Goal: Transaction & Acquisition: Purchase product/service

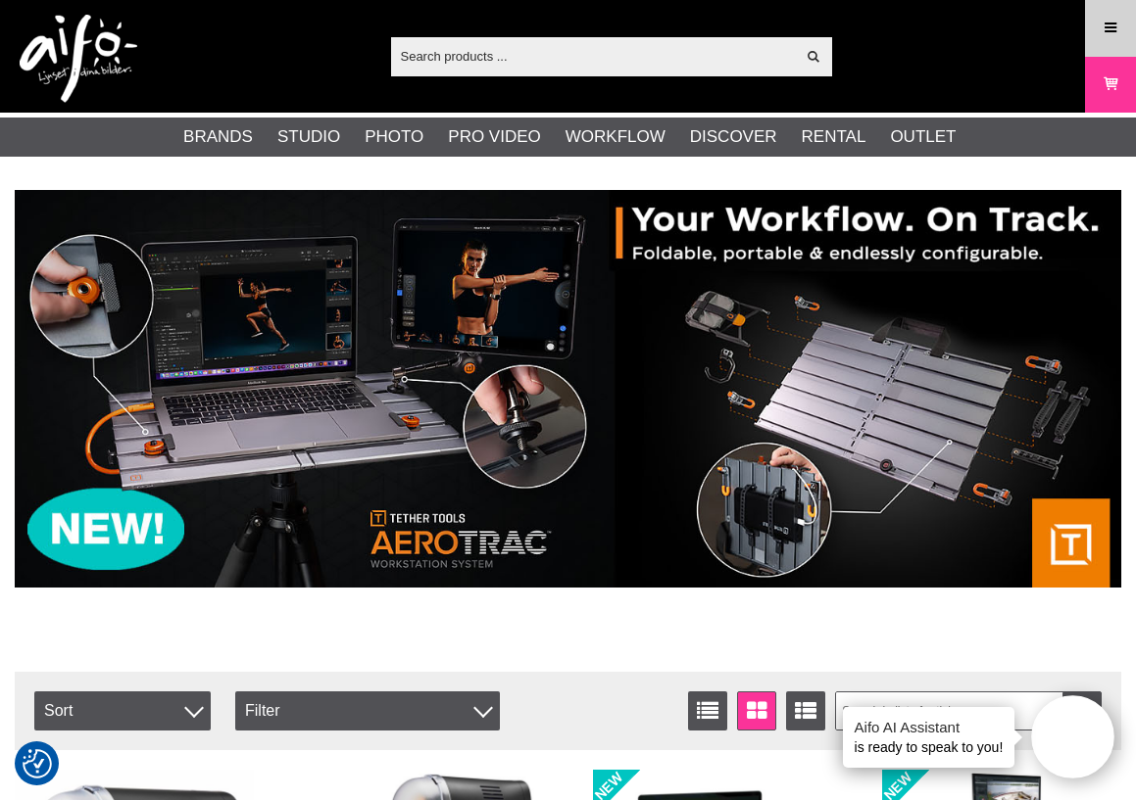
click at [1091, 34] on link "Menu" at bounding box center [1110, 28] width 49 height 46
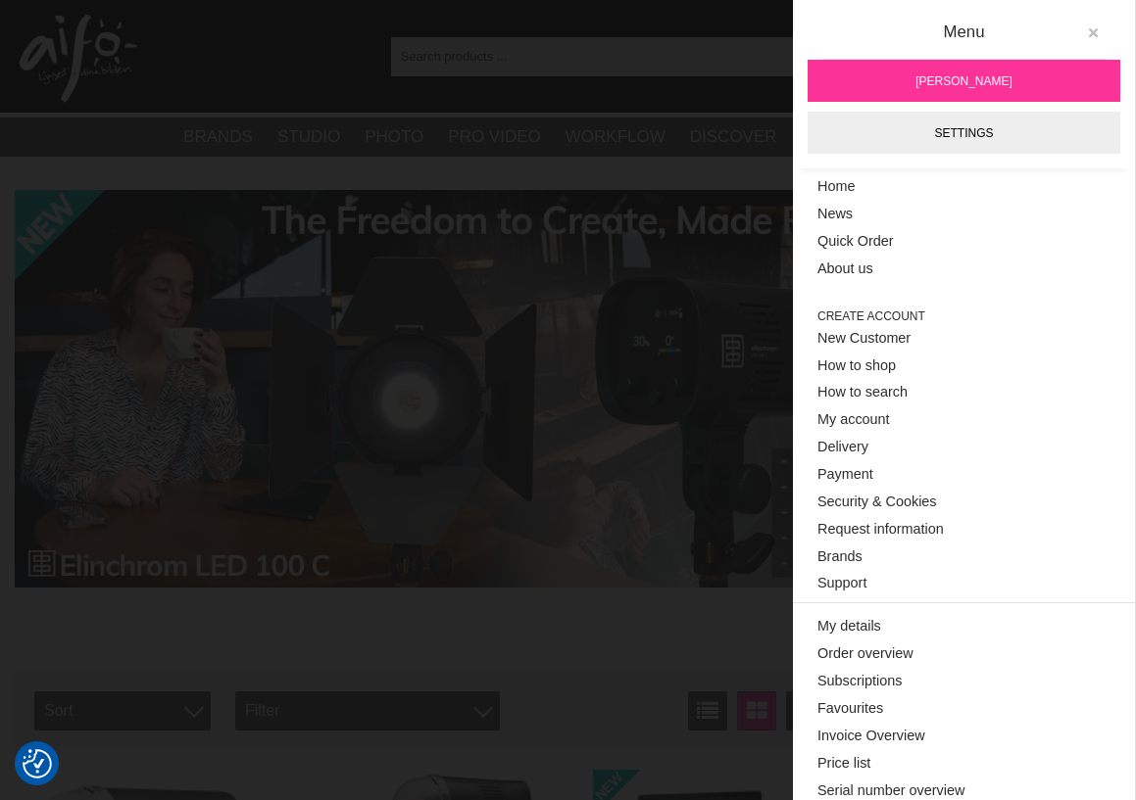
click at [1086, 30] on icon at bounding box center [1093, 33] width 14 height 14
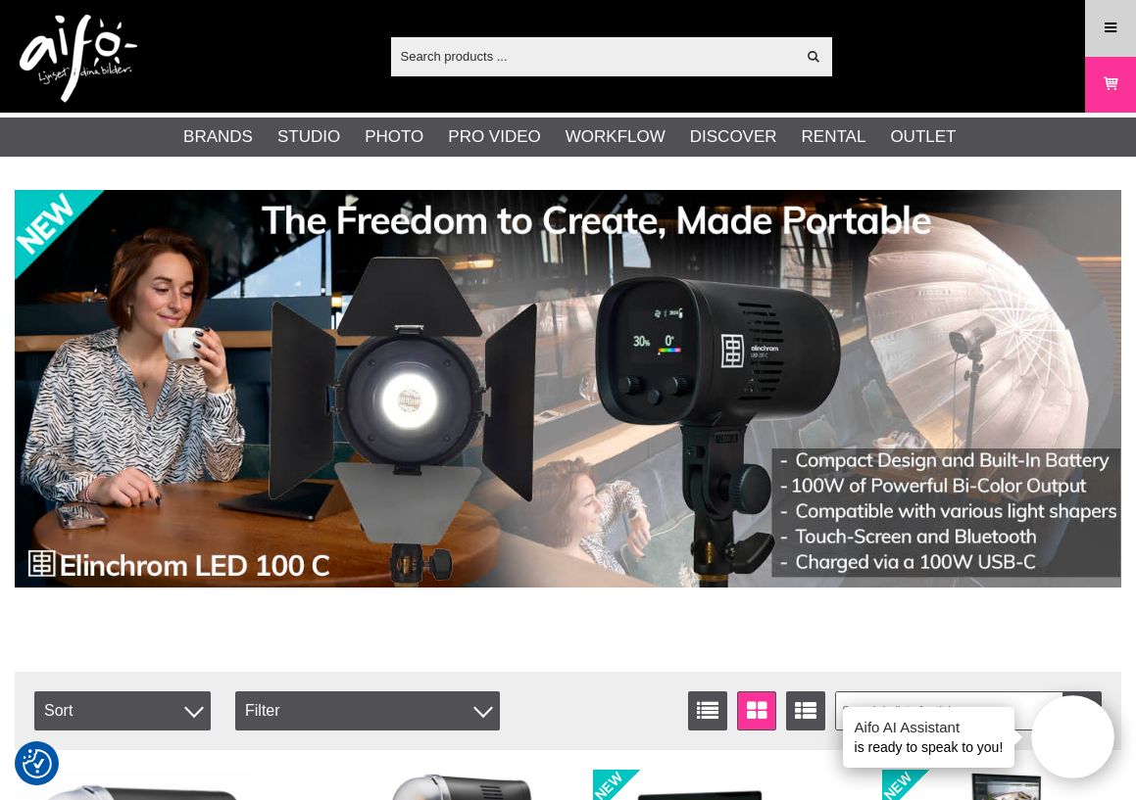
click at [1104, 27] on icon at bounding box center [1110, 29] width 18 height 22
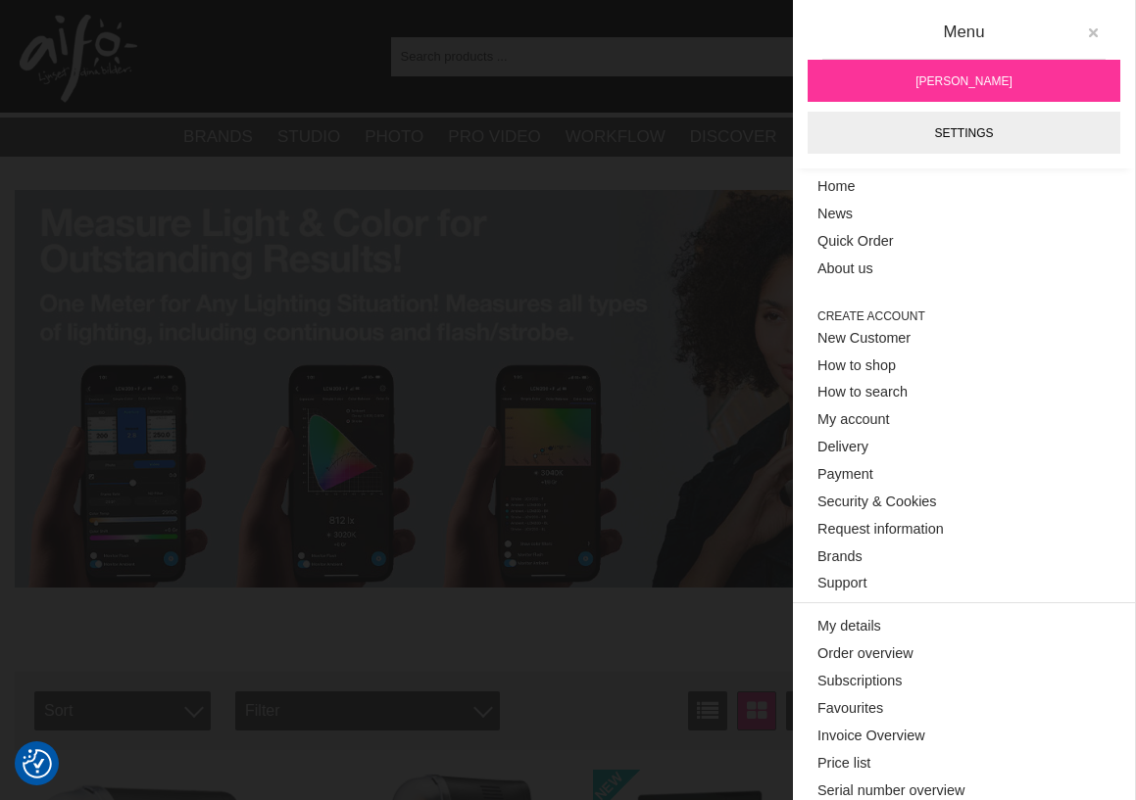
click at [1086, 34] on icon at bounding box center [1093, 33] width 14 height 14
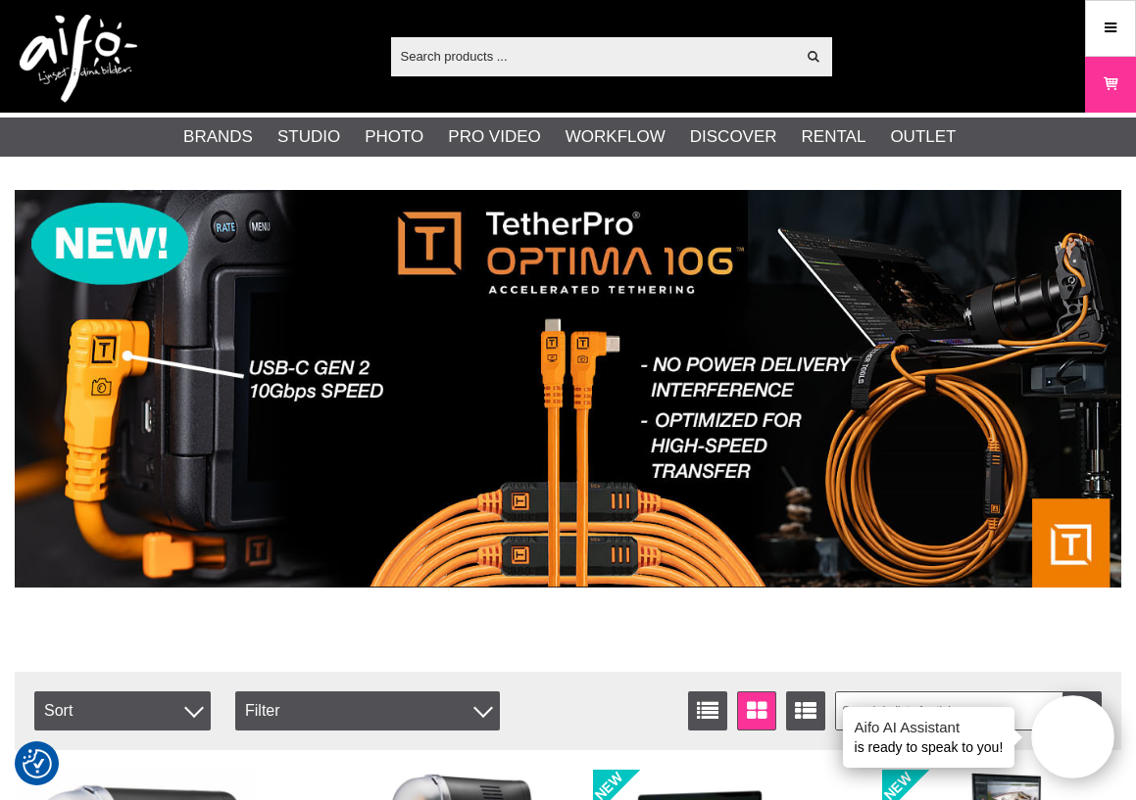
click at [587, 59] on input "text" at bounding box center [593, 55] width 405 height 29
paste input "TBPRO3-ORG"
type input "TBPRO3-ORG"
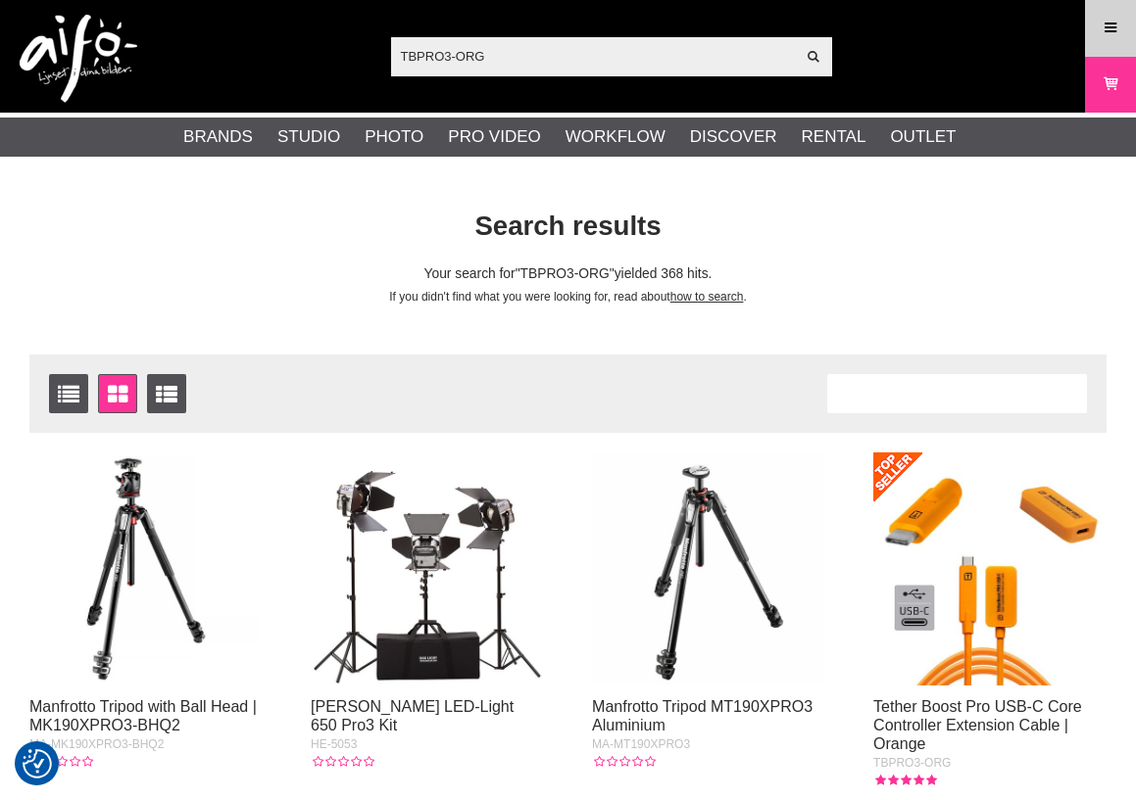
click at [1105, 30] on icon at bounding box center [1110, 29] width 18 height 22
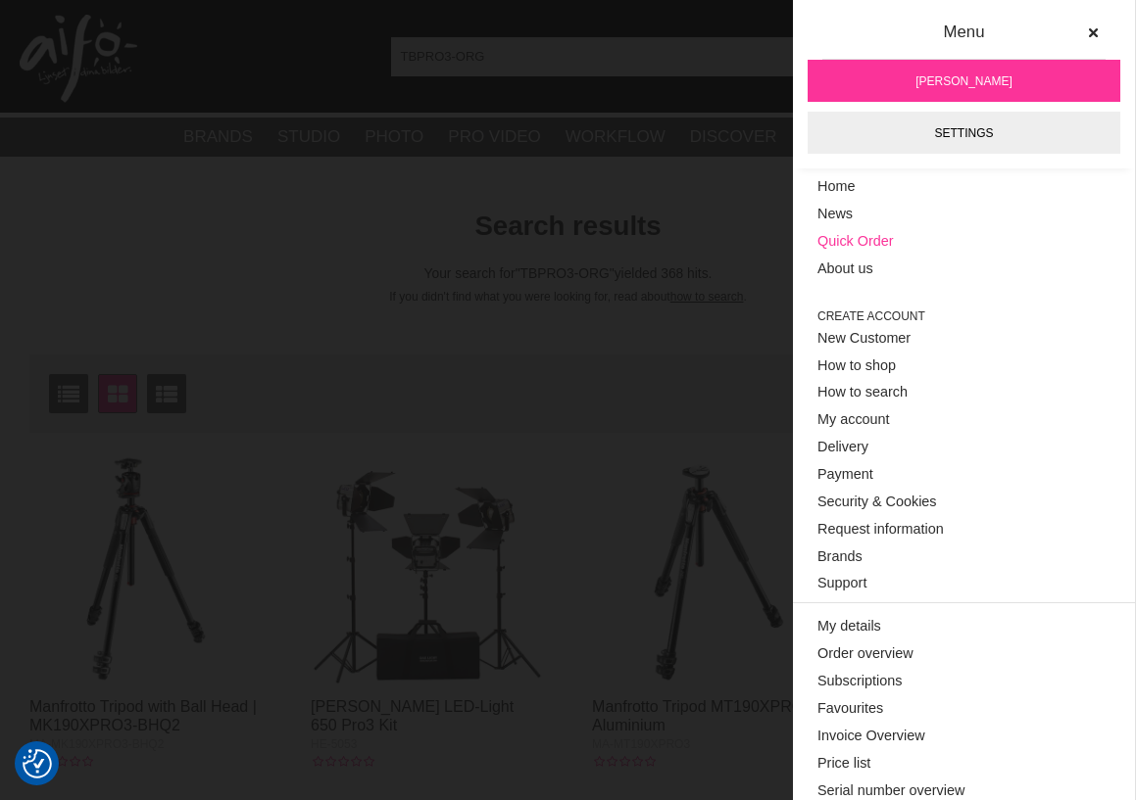
click at [876, 236] on link "Quick Order" at bounding box center [963, 241] width 293 height 27
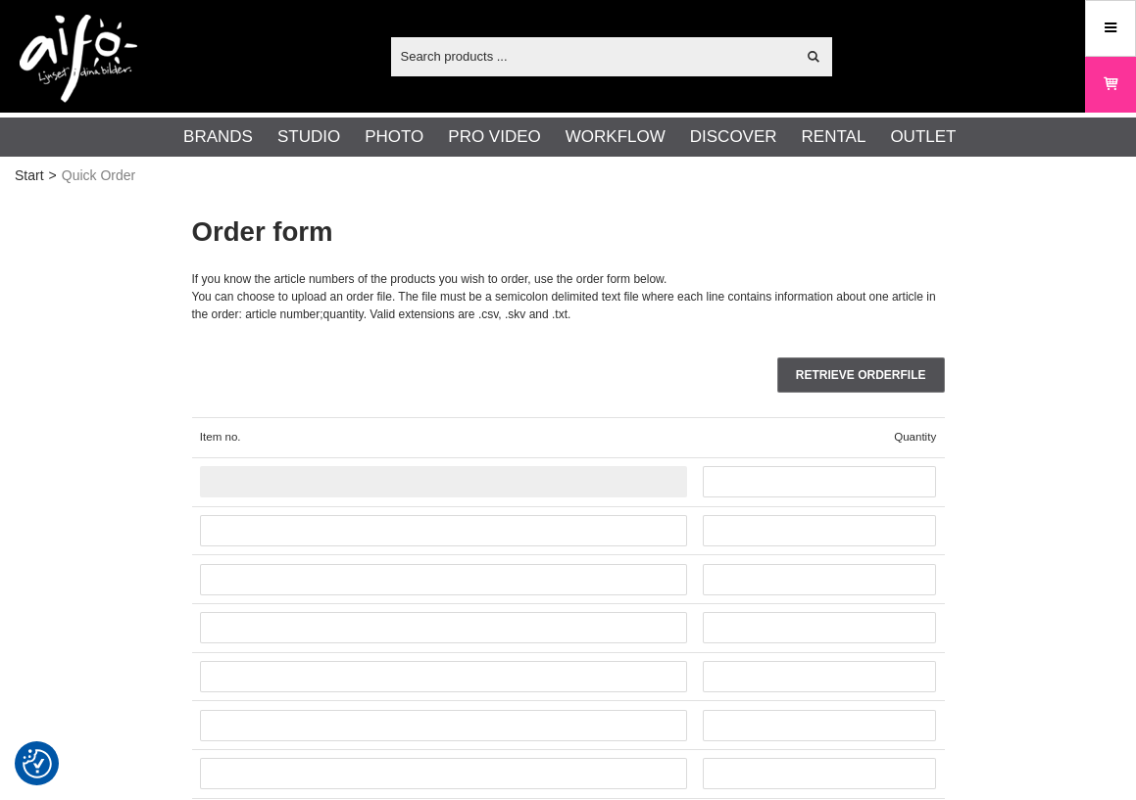
click at [391, 487] on input "text" at bounding box center [443, 481] width 487 height 31
paste input "TBPRO3-ORG"
type input "TBPRO3-ORG"
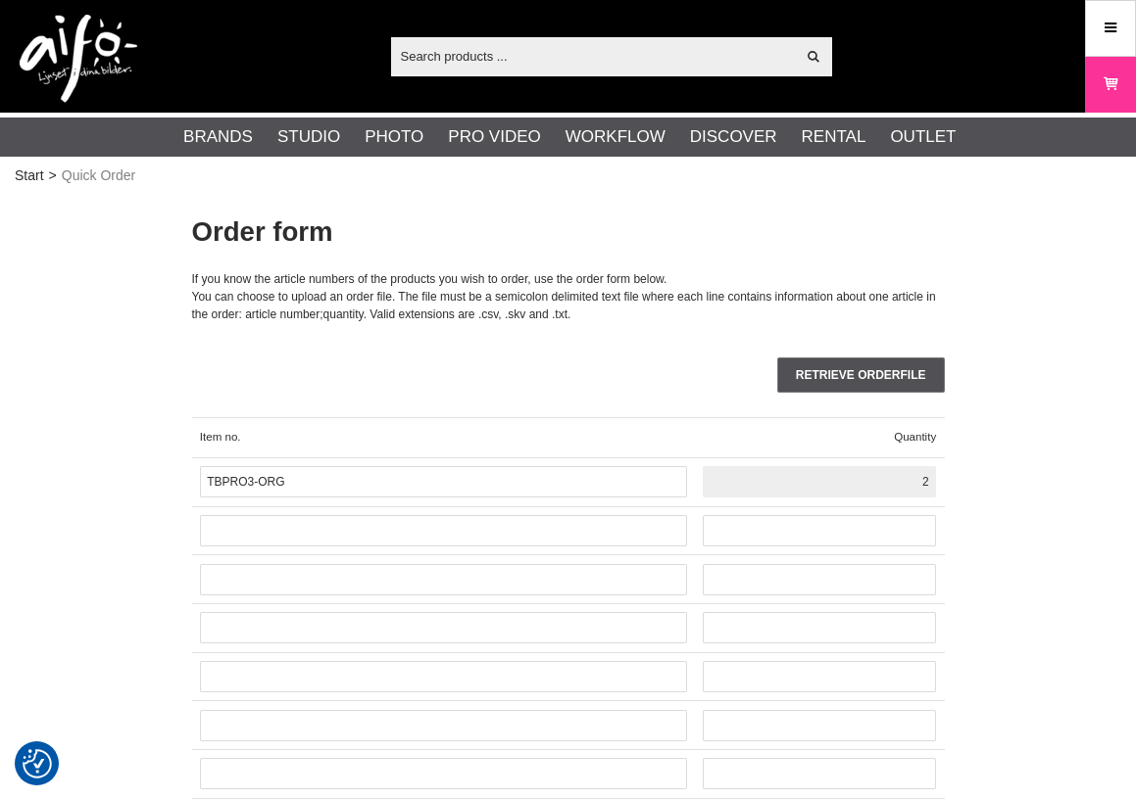
type input "2"
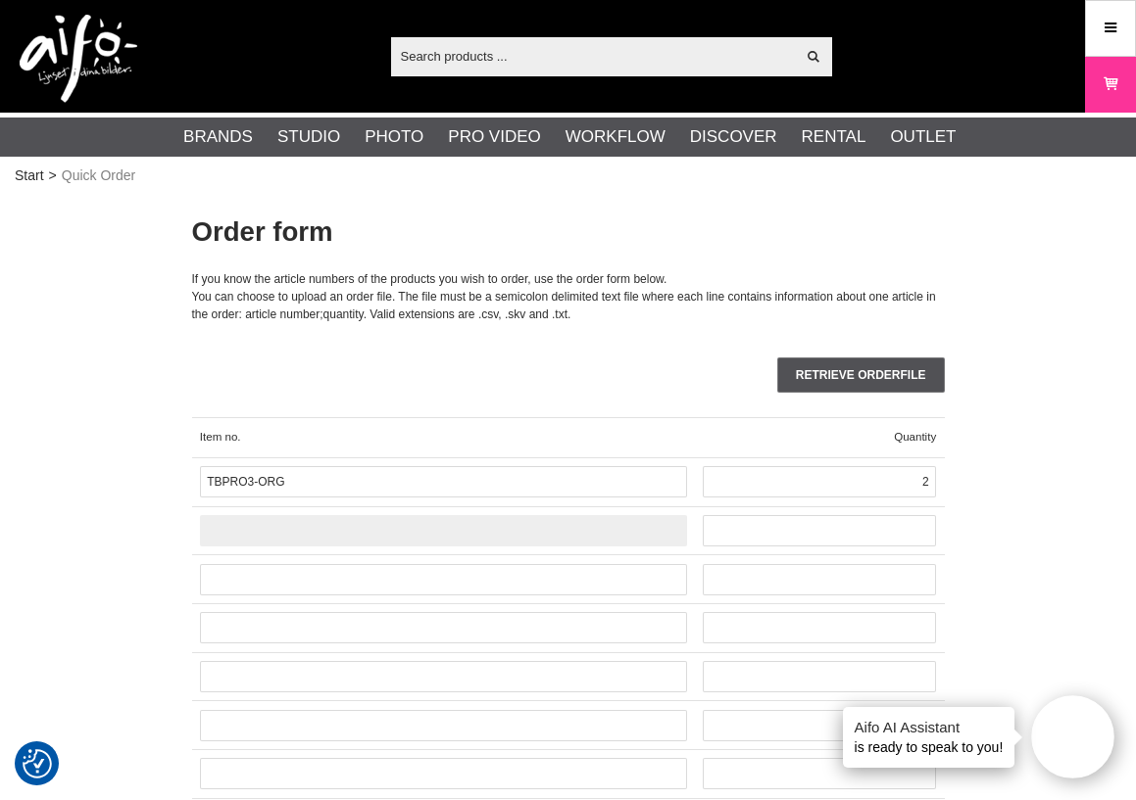
click at [333, 533] on input "text" at bounding box center [443, 530] width 487 height 31
paste input "TG-LLP"
type input "TG-LLP"
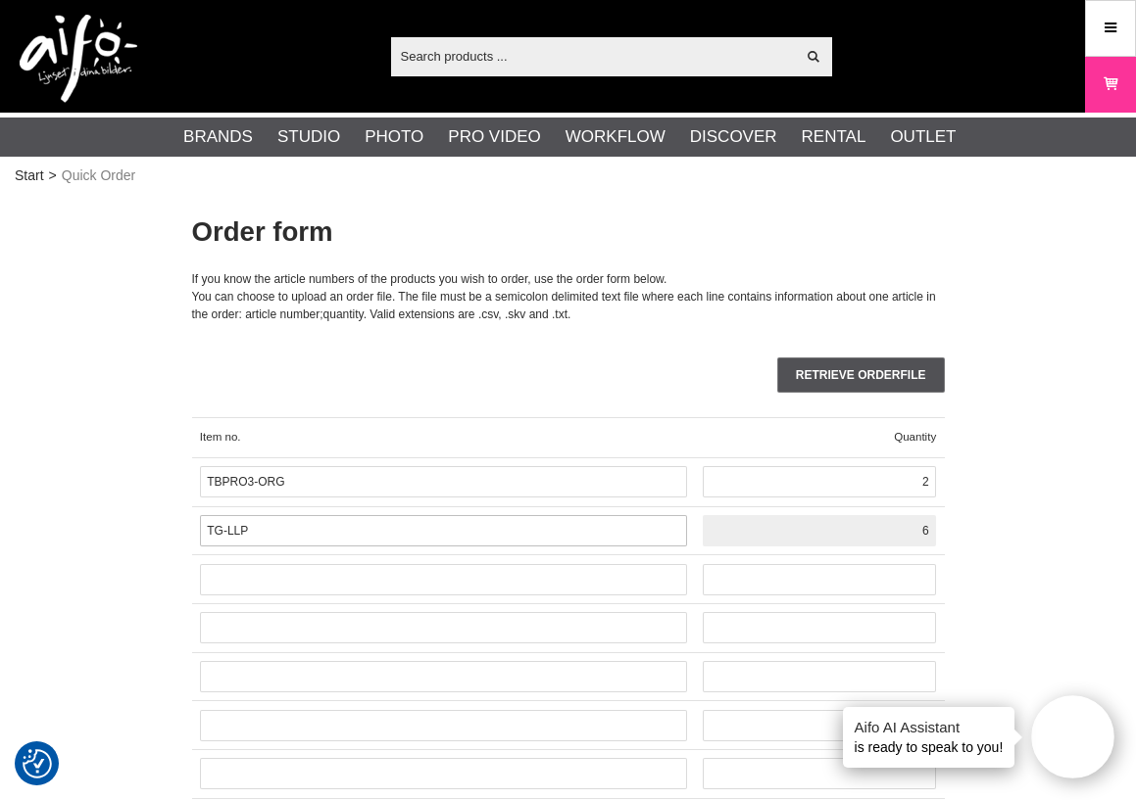
type input "6"
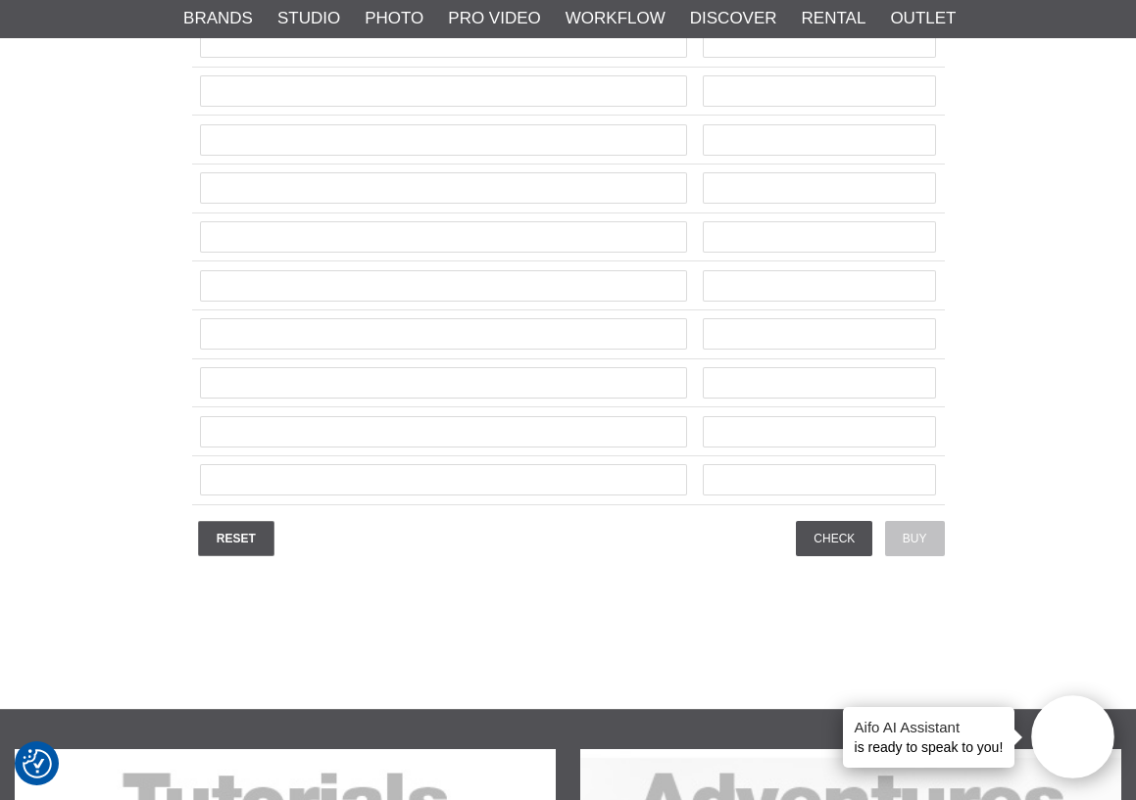
scroll to position [4801, 0]
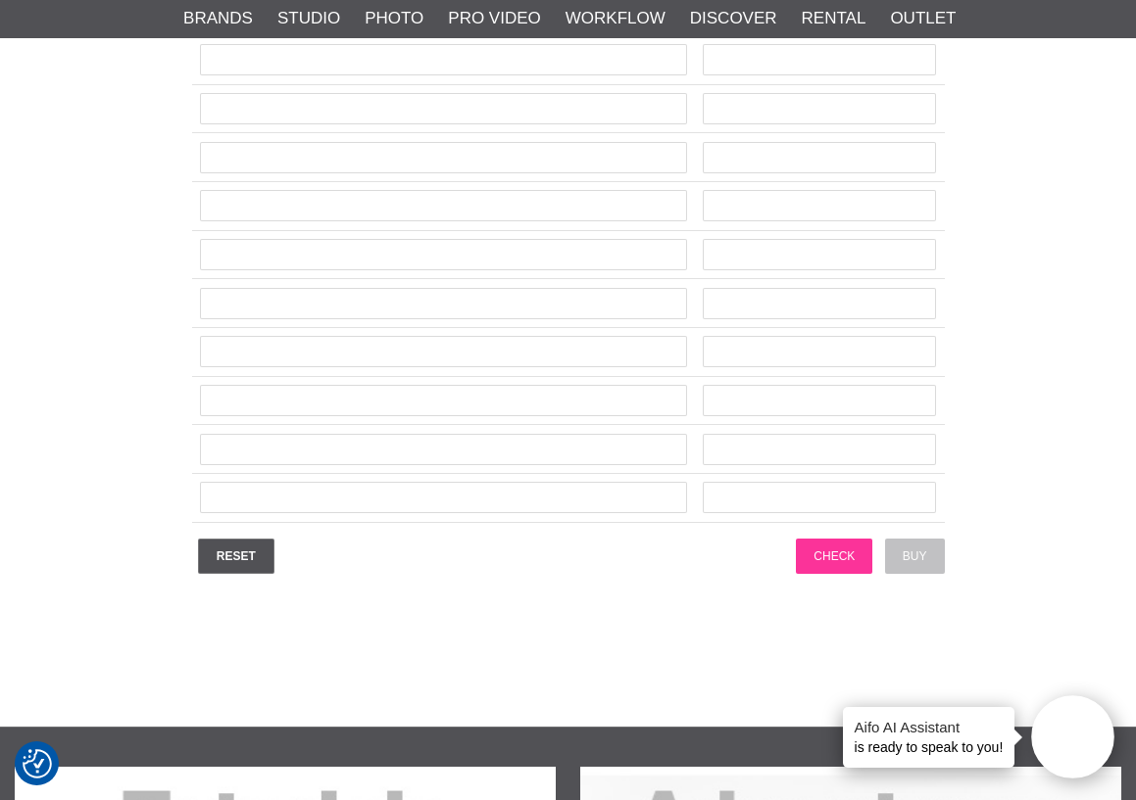
click at [826, 557] on input "Check" at bounding box center [834, 556] width 76 height 35
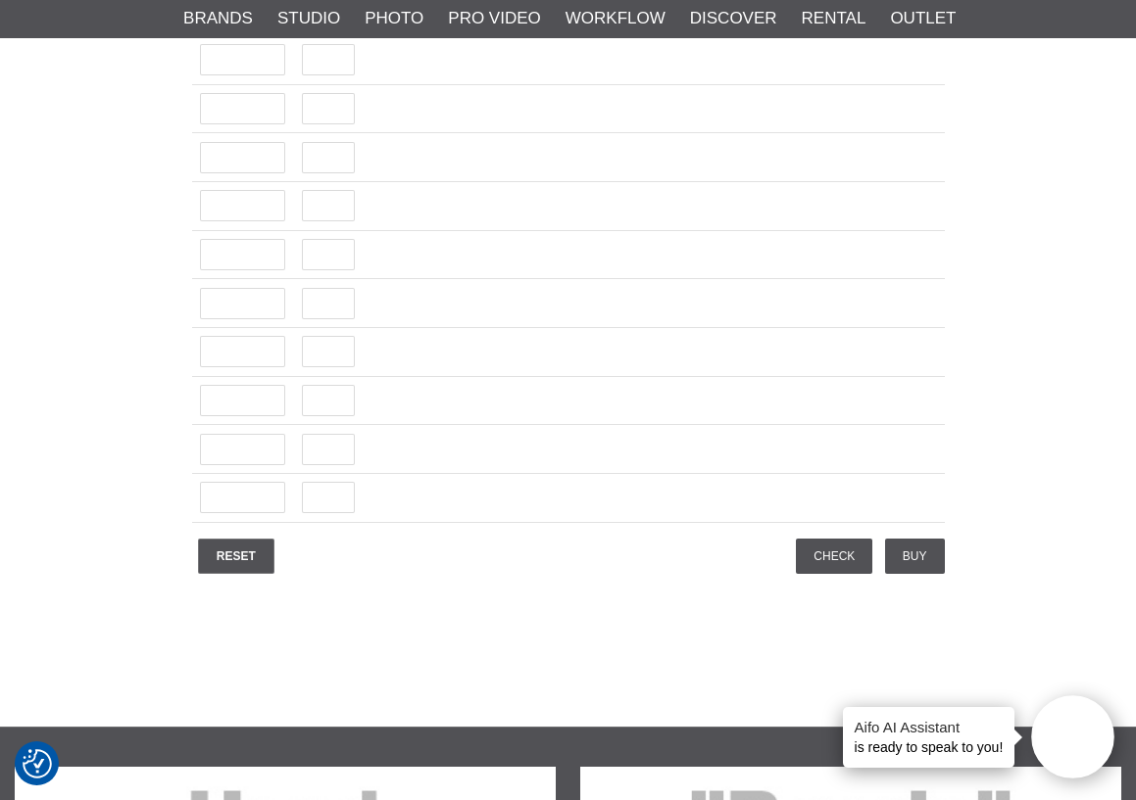
scroll to position [4899, 0]
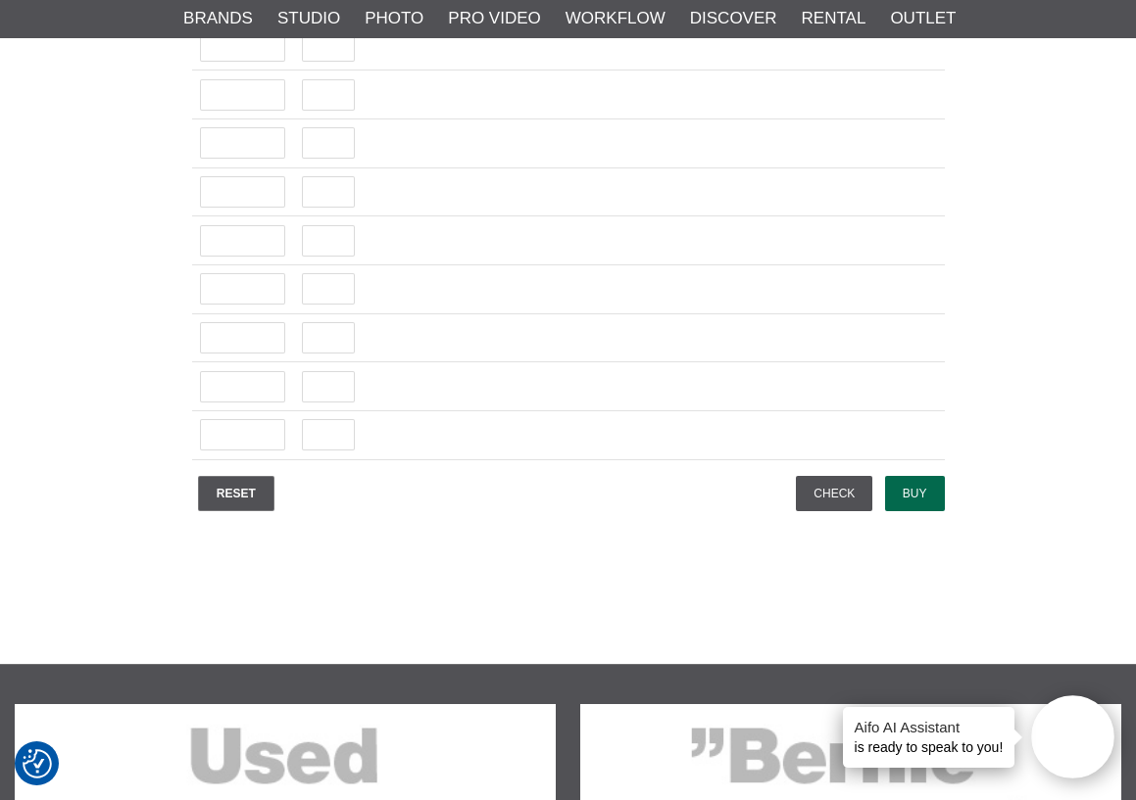
click at [921, 491] on input "Buy" at bounding box center [915, 493] width 60 height 35
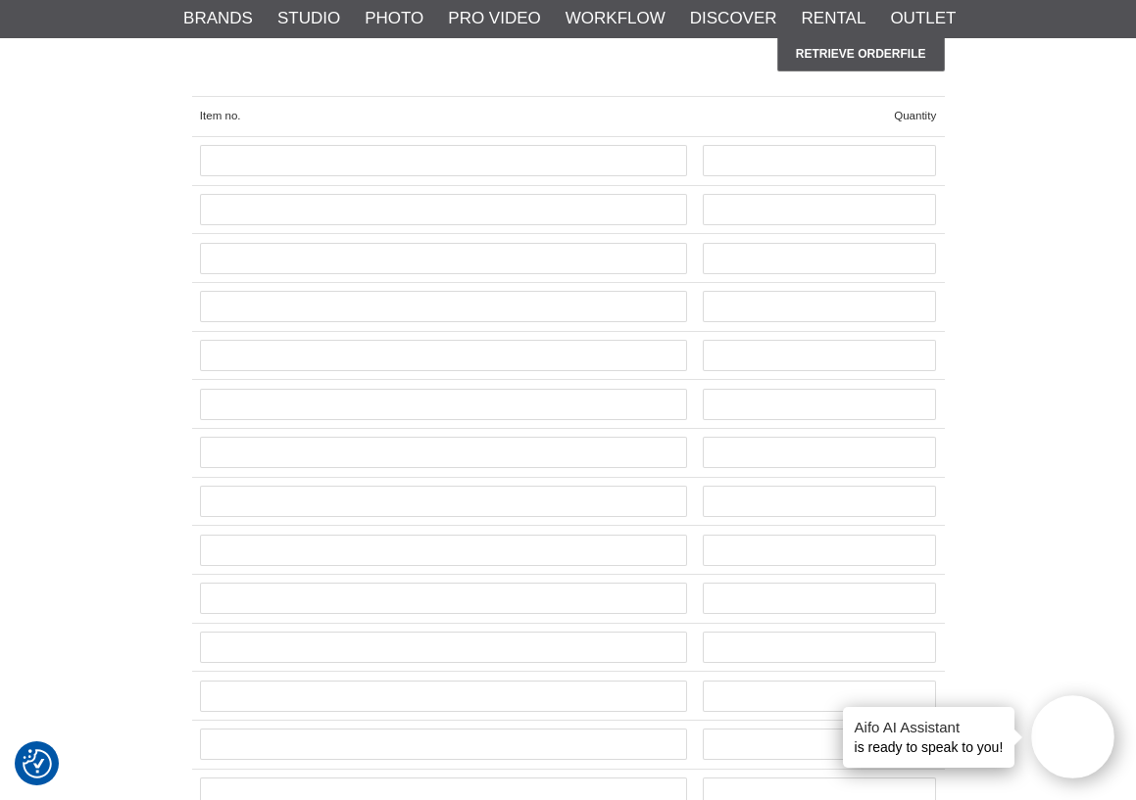
scroll to position [0, 0]
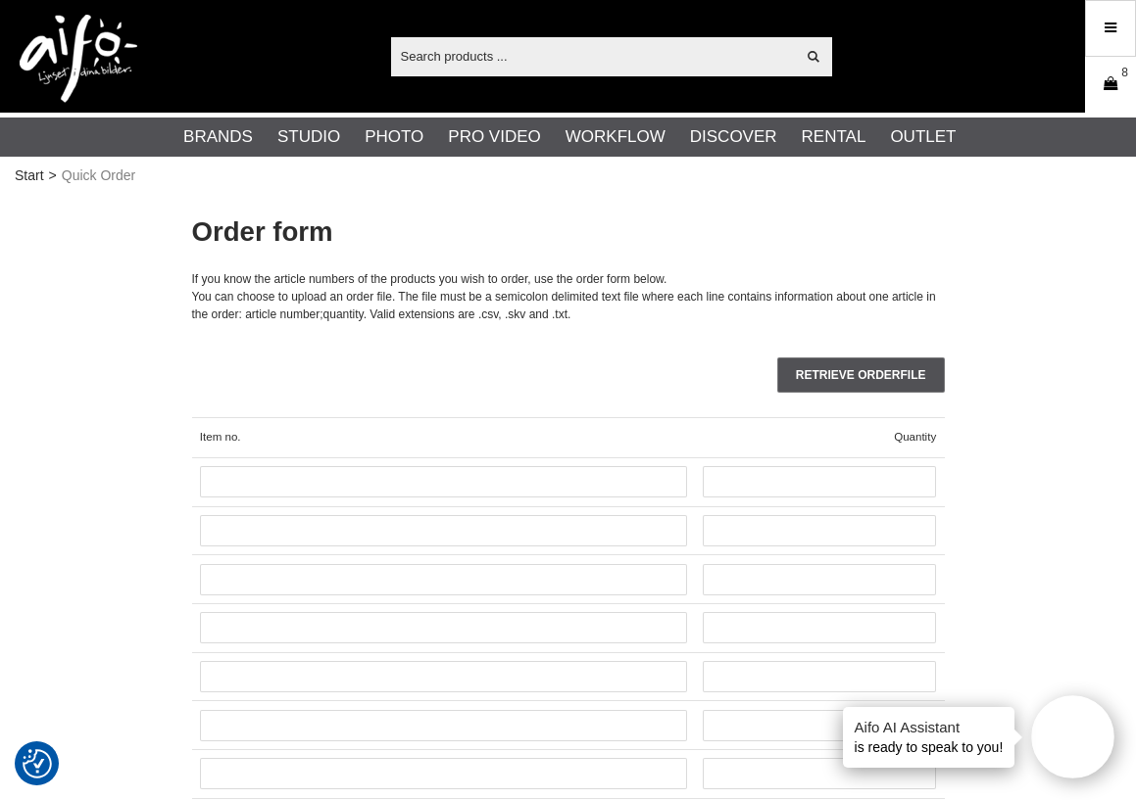
click at [1115, 84] on icon at bounding box center [1110, 84] width 20 height 22
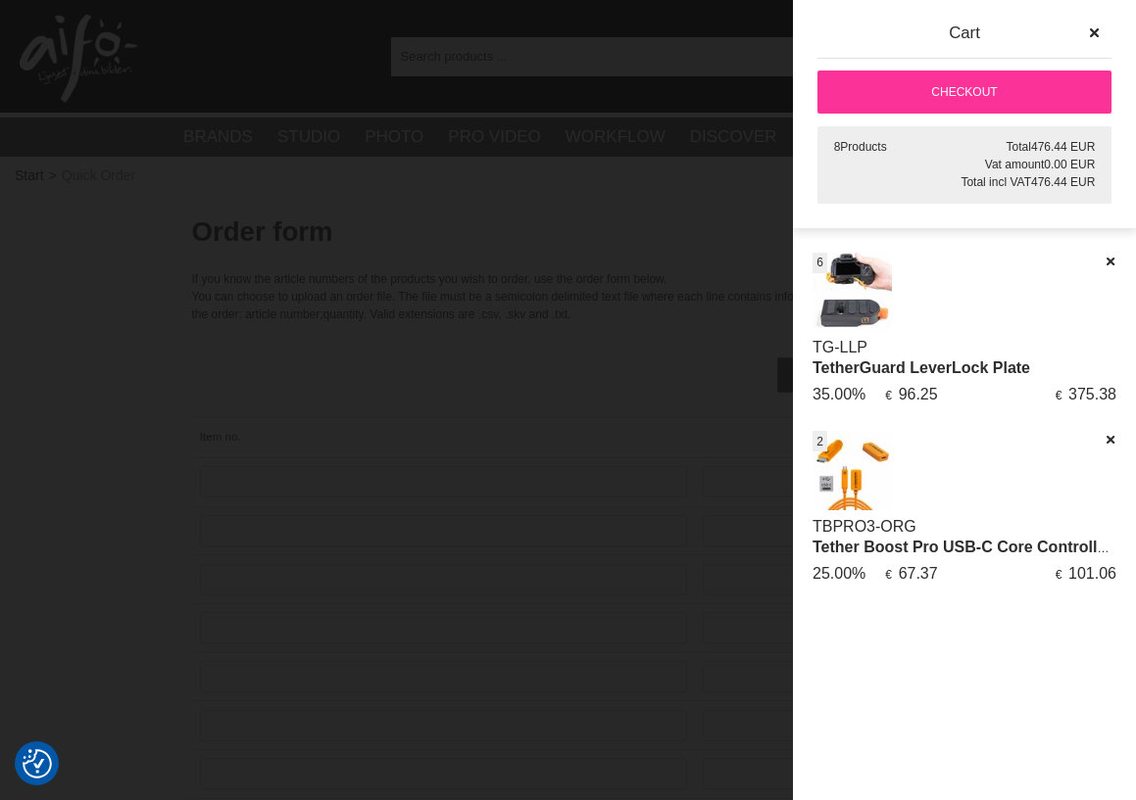
click at [957, 84] on link "Checkout" at bounding box center [964, 92] width 294 height 43
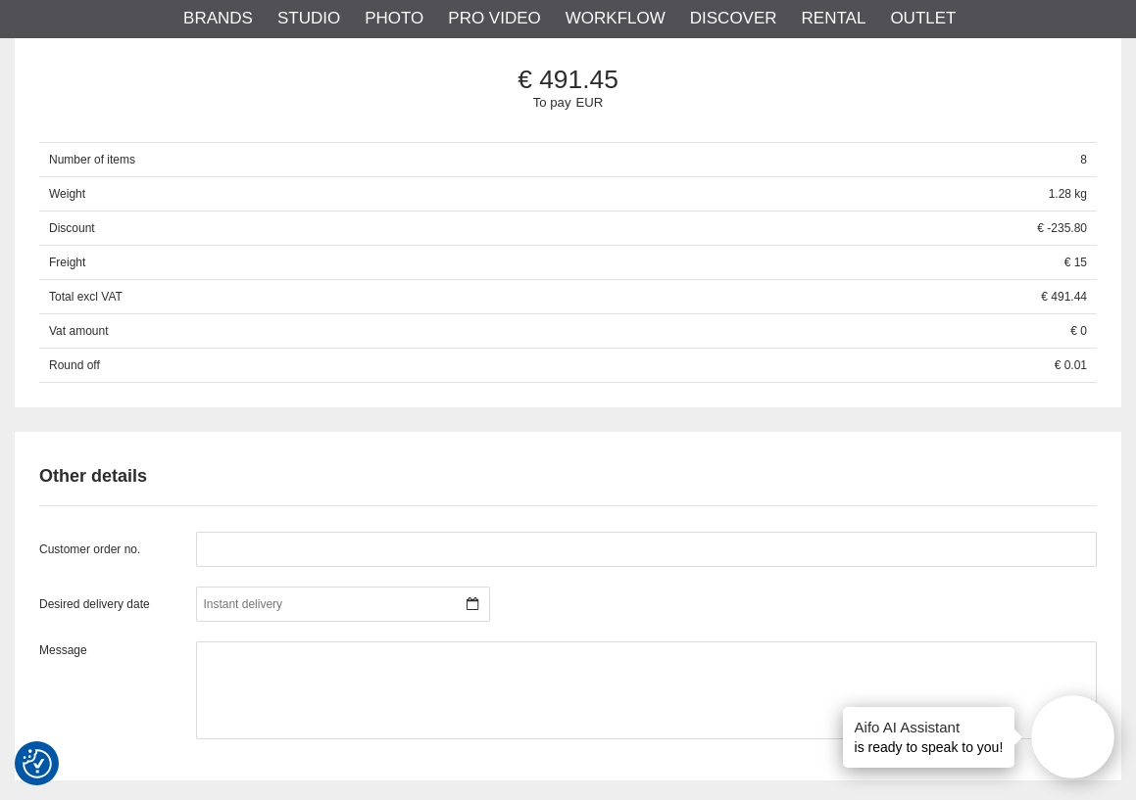
scroll to position [1372, 0]
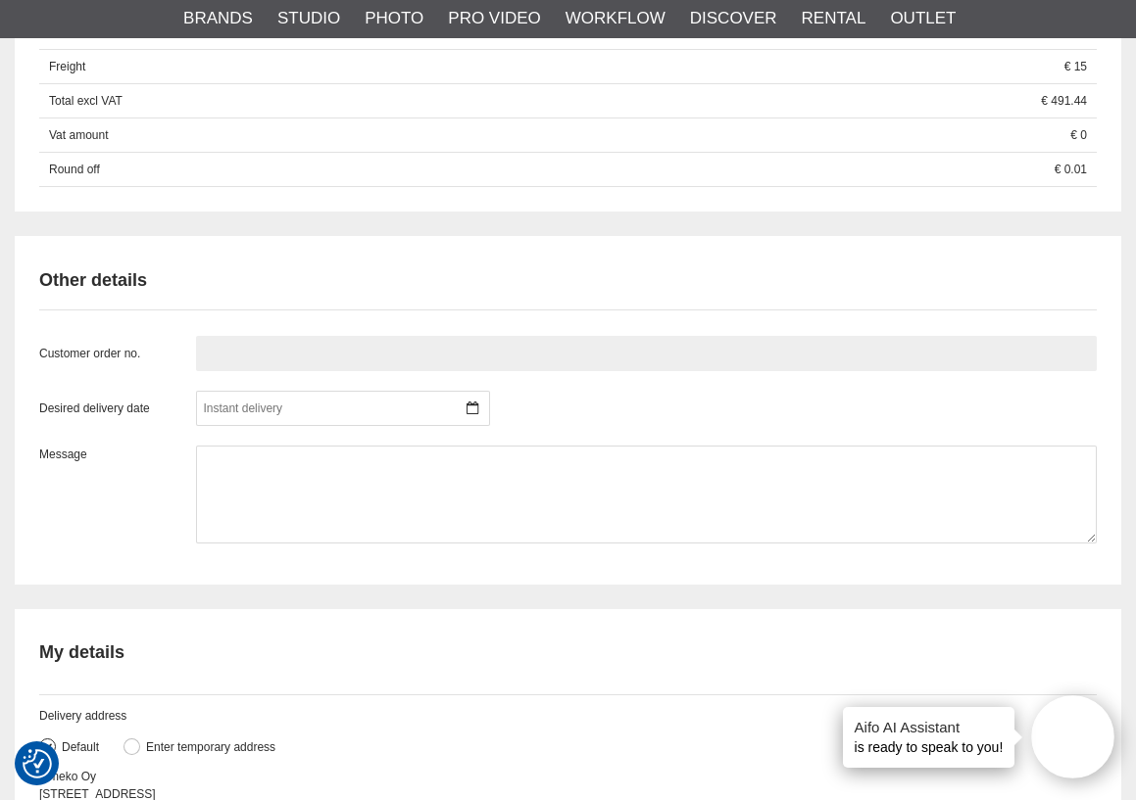
click at [259, 357] on input "text" at bounding box center [646, 353] width 900 height 35
type input "20884"
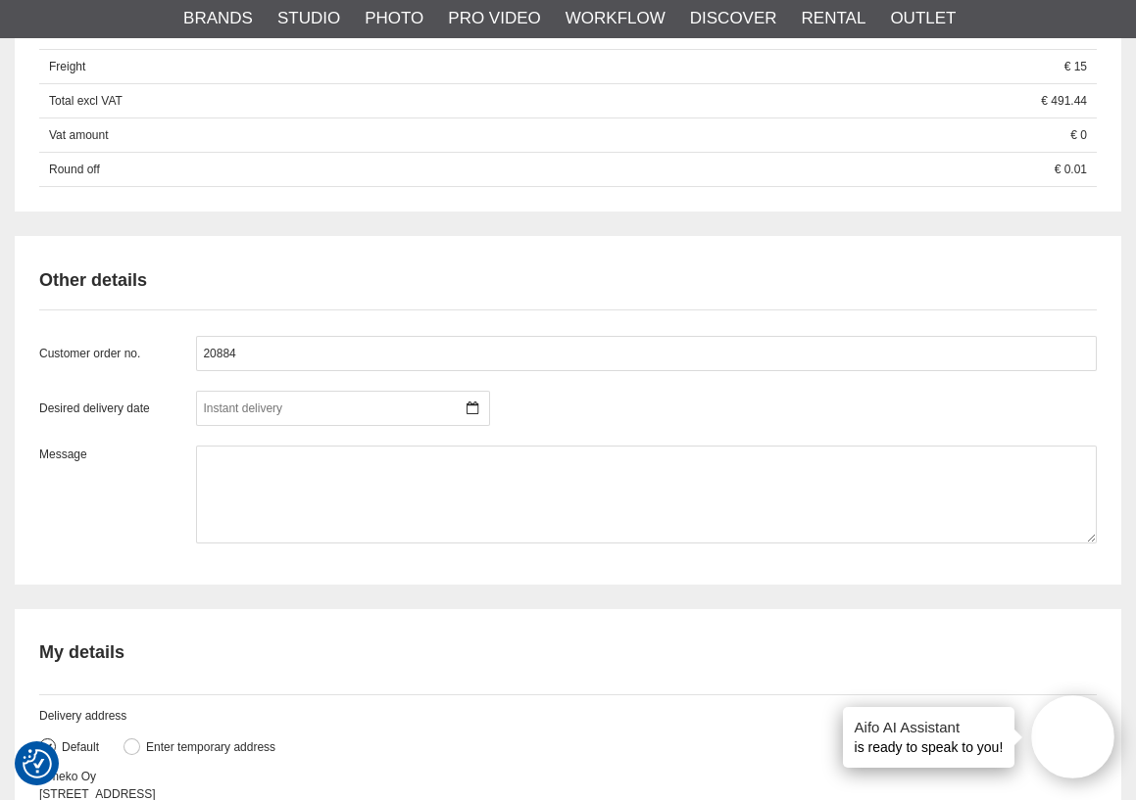
click at [714, 415] on div "Desired delivery date September 2025 m t o t f l s 36 1 2 3 4 5 6 7 37 8 9 10 1…" at bounding box center [567, 408] width 1057 height 35
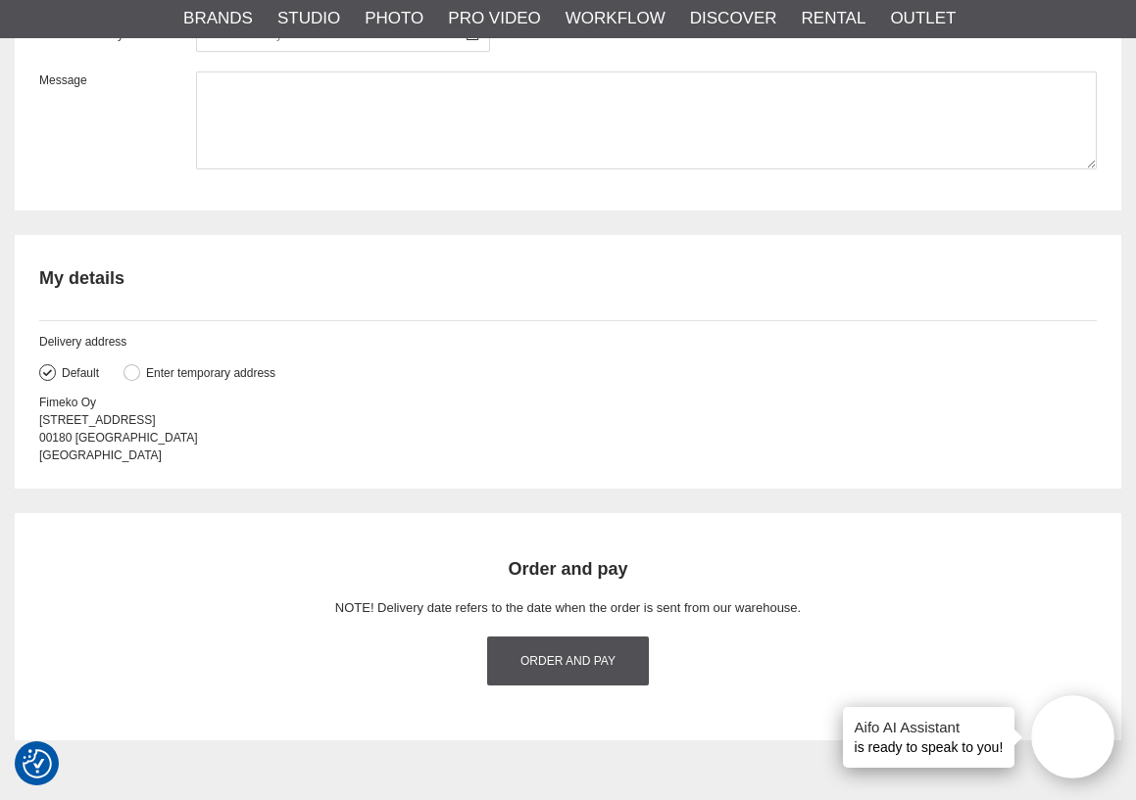
scroll to position [1764, 0]
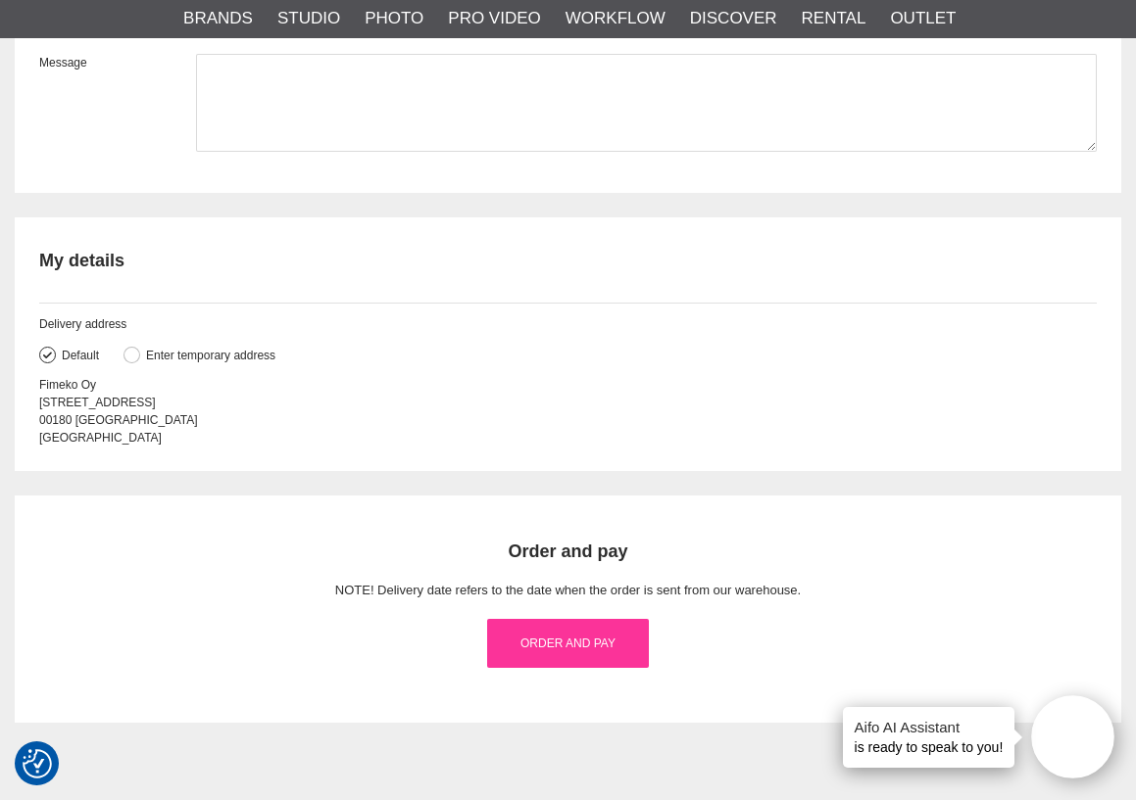
click at [561, 639] on link "Order and pay" at bounding box center [567, 643] width 161 height 49
